Goal: Task Accomplishment & Management: Complete application form

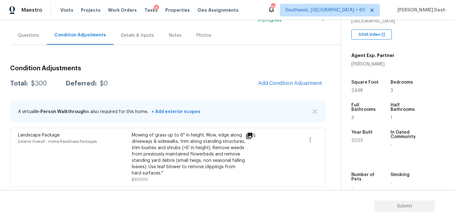
scroll to position [119, 0]
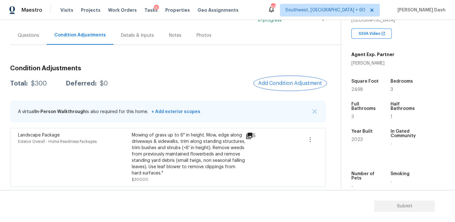
click at [282, 77] on button "Add Condition Adjustment" at bounding box center [290, 83] width 71 height 13
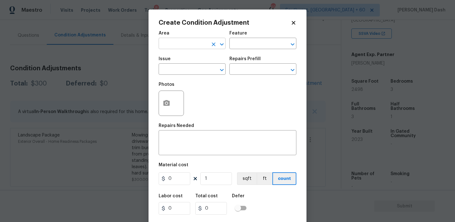
click at [200, 45] on input "text" at bounding box center [183, 44] width 49 height 10
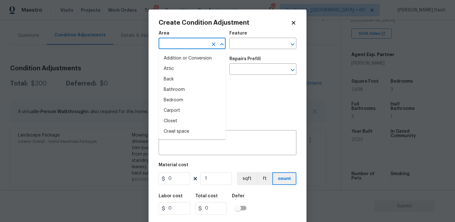
type input "e"
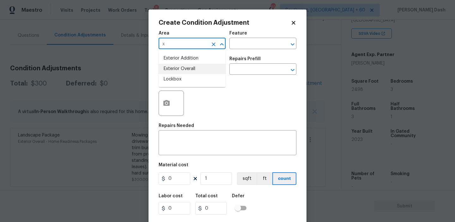
click at [191, 69] on li "Exterior Overall" at bounding box center [192, 69] width 67 height 10
type input "Exterior Overall"
click at [244, 45] on input "text" at bounding box center [254, 44] width 49 height 10
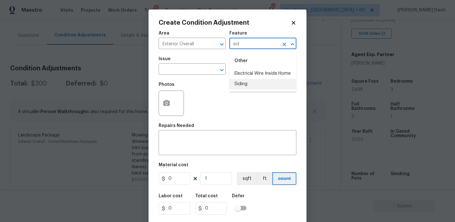
click at [244, 79] on li "Siding" at bounding box center [263, 84] width 67 height 10
click at [212, 72] on icon "Clear" at bounding box center [214, 70] width 6 height 6
type input "Siding"
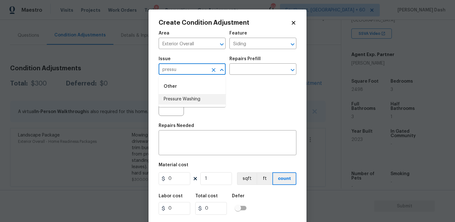
drag, startPoint x: 210, startPoint y: 100, endPoint x: 221, endPoint y: 91, distance: 13.7
click at [210, 100] on li "Pressure Washing" at bounding box center [192, 99] width 67 height 10
type input "Pressure Washing"
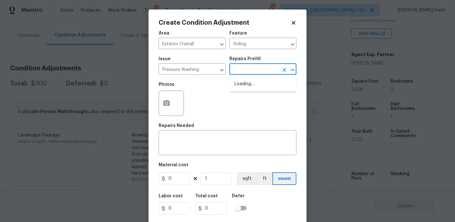
click at [239, 73] on input "text" at bounding box center [254, 70] width 49 height 10
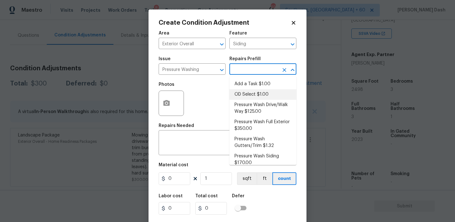
click at [239, 90] on li "OD Select $1.00" at bounding box center [263, 94] width 67 height 10
type textarea "Refer to the agreed upon scope document for further details."
type input "1"
click at [244, 71] on input "text" at bounding box center [254, 70] width 49 height 10
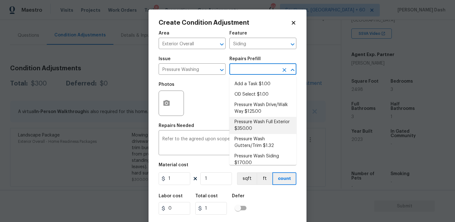
click at [245, 123] on li "Pressure Wash Full Exterior $350.00" at bounding box center [263, 125] width 67 height 17
type textarea "Pressure wash the House, Flatwork, Deck and Garage interior."
type input "350"
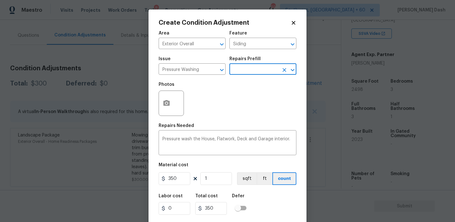
click at [254, 68] on input "text" at bounding box center [254, 70] width 49 height 10
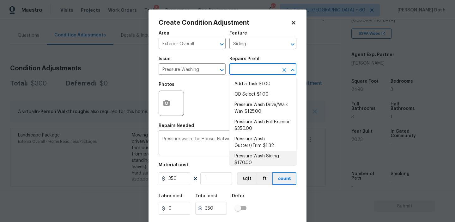
click at [252, 155] on li "Pressure Wash Siding $170.00" at bounding box center [263, 159] width 67 height 17
type textarea "Protect areas as needed for pressure washing. Pressure wash the siding on the h…"
type input "170"
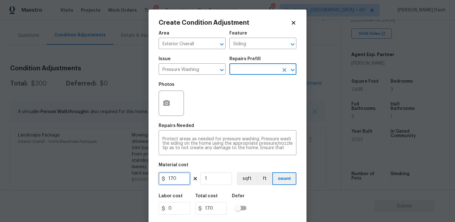
click at [172, 178] on input "170" at bounding box center [175, 178] width 32 height 13
type input "250"
click at [273, 211] on div "Labor cost 0 Total cost 250 Defer" at bounding box center [228, 204] width 138 height 28
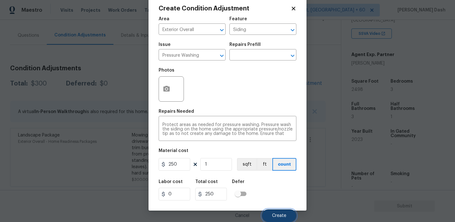
click at [280, 213] on button "Create" at bounding box center [279, 215] width 34 height 13
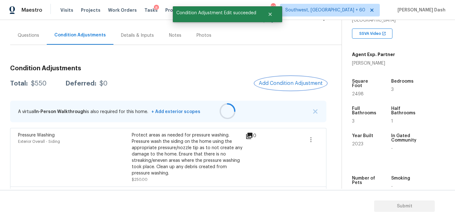
scroll to position [0, 0]
click at [279, 82] on span "Add Condition Adjustment" at bounding box center [291, 83] width 64 height 6
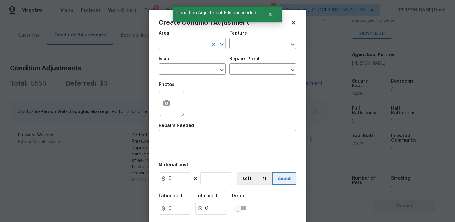
click at [176, 43] on input "text" at bounding box center [183, 44] width 49 height 10
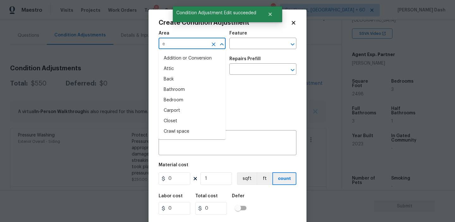
type input "ex"
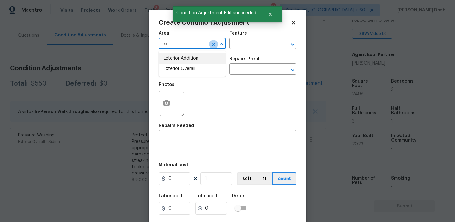
click at [213, 45] on icon "Clear" at bounding box center [214, 44] width 4 height 4
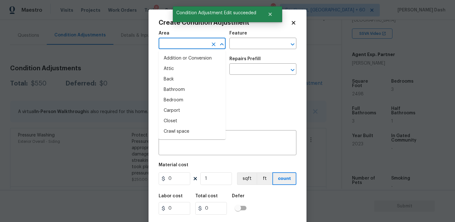
type input "o"
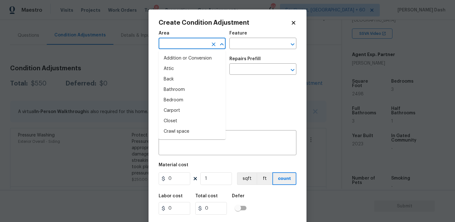
type input "i"
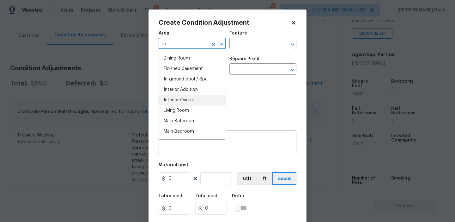
click at [180, 97] on li "Interior Overall" at bounding box center [192, 100] width 67 height 10
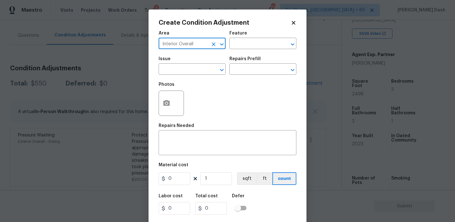
type input "Interior Overall"
click at [166, 113] on button "button" at bounding box center [166, 103] width 15 height 25
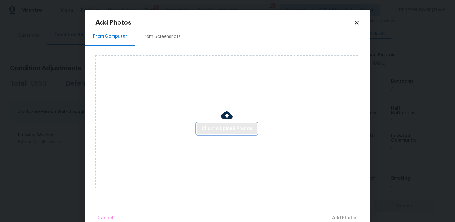
click at [213, 130] on span "Click to Upload Photos" at bounding box center [227, 129] width 51 height 8
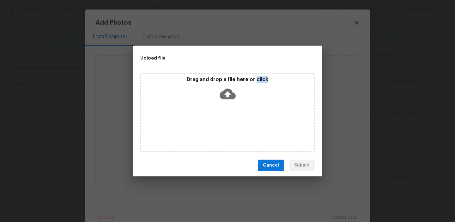
click at [213, 130] on div "Drag and drop a file here or click" at bounding box center [227, 112] width 175 height 79
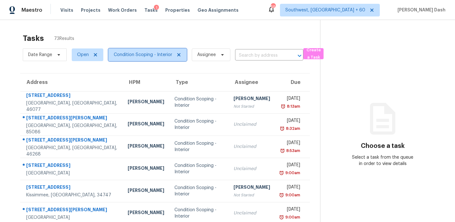
click at [164, 53] on span "Condition Scoping - Interior" at bounding box center [143, 55] width 59 height 6
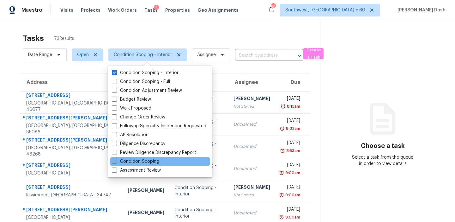
click at [141, 161] on label "Condition Scoping" at bounding box center [135, 161] width 47 height 6
click at [116, 161] on input "Condition Scoping" at bounding box center [114, 160] width 4 height 4
checkbox input "true"
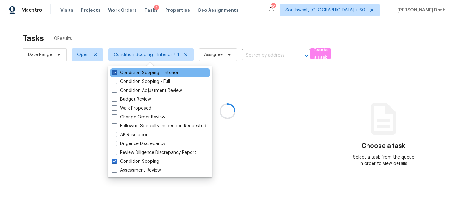
click at [138, 73] on label "Condition Scoping - Interior" at bounding box center [145, 73] width 67 height 6
click at [116, 73] on input "Condition Scoping - Interior" at bounding box center [114, 72] width 4 height 4
checkbox input "false"
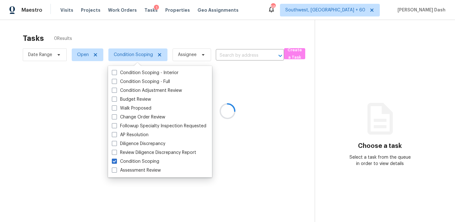
click at [127, 27] on div at bounding box center [227, 111] width 455 height 222
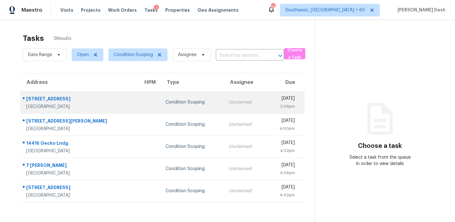
click at [46, 102] on div "23351 SW 106th Pl" at bounding box center [79, 100] width 107 height 8
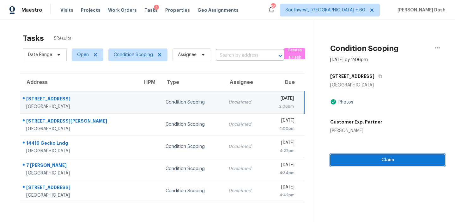
click at [376, 155] on button "Claim" at bounding box center [388, 160] width 115 height 12
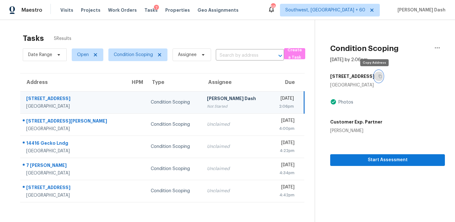
click at [375, 76] on button "button" at bounding box center [379, 76] width 9 height 11
click at [379, 77] on icon "button" at bounding box center [381, 76] width 4 height 4
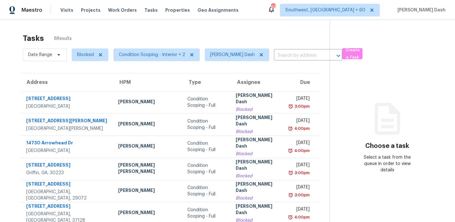
scroll to position [52, 0]
